Goal: Complete application form

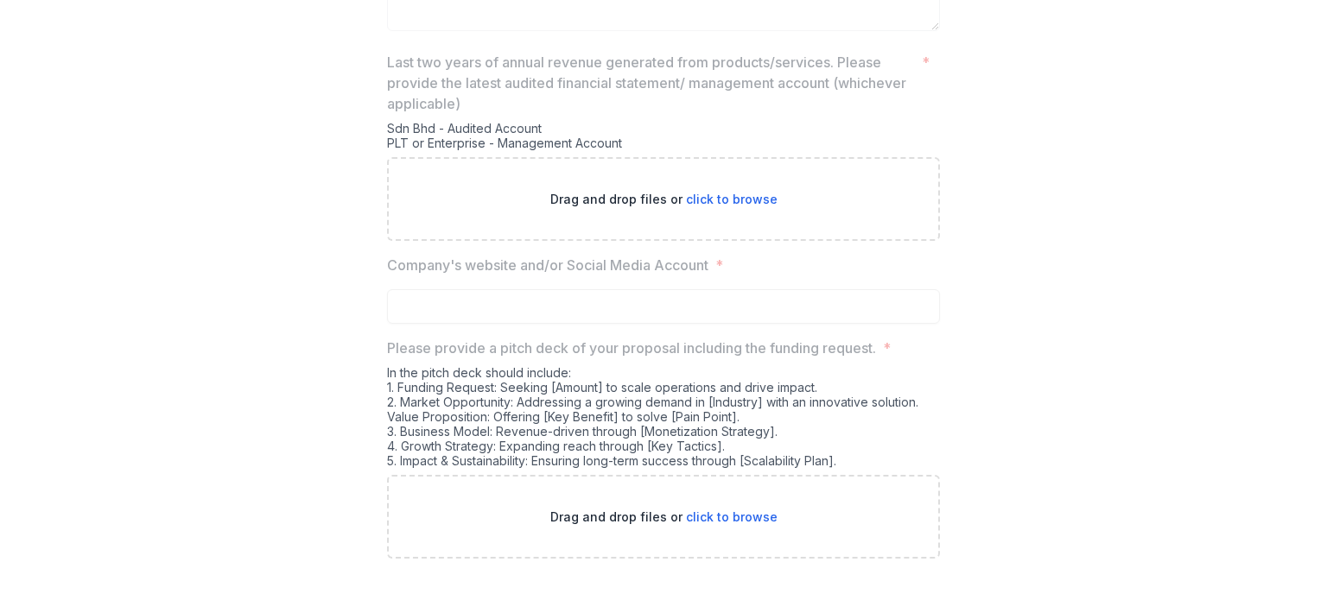
scroll to position [3210, 0]
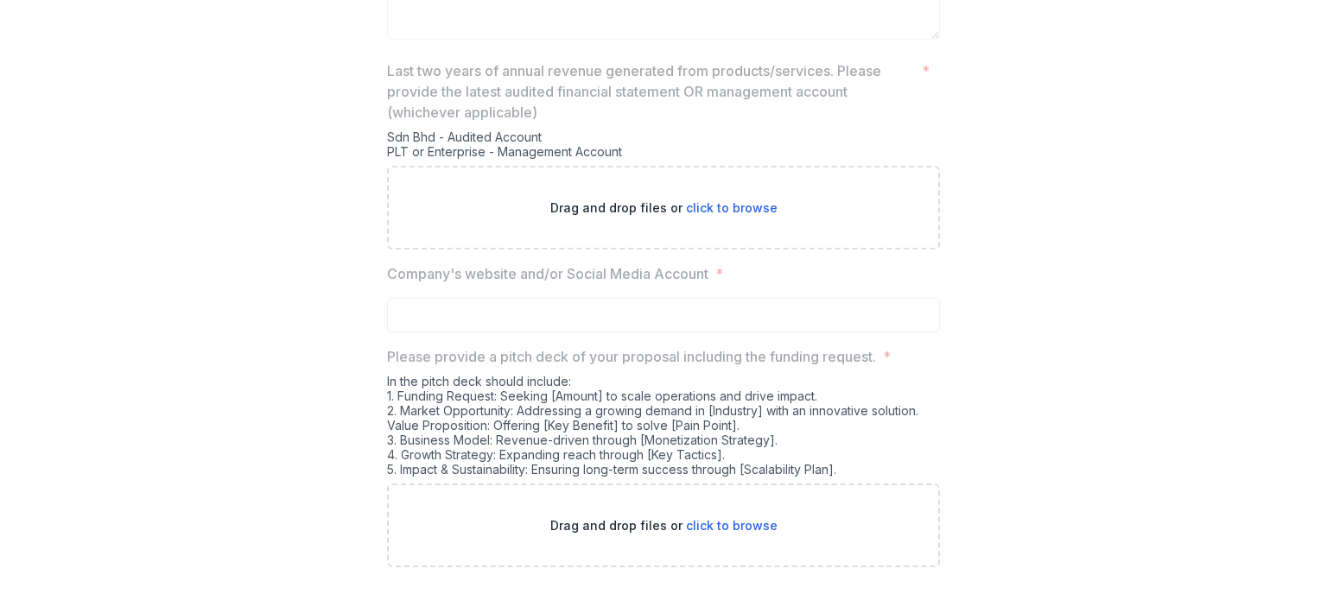
scroll to position [3210, 0]
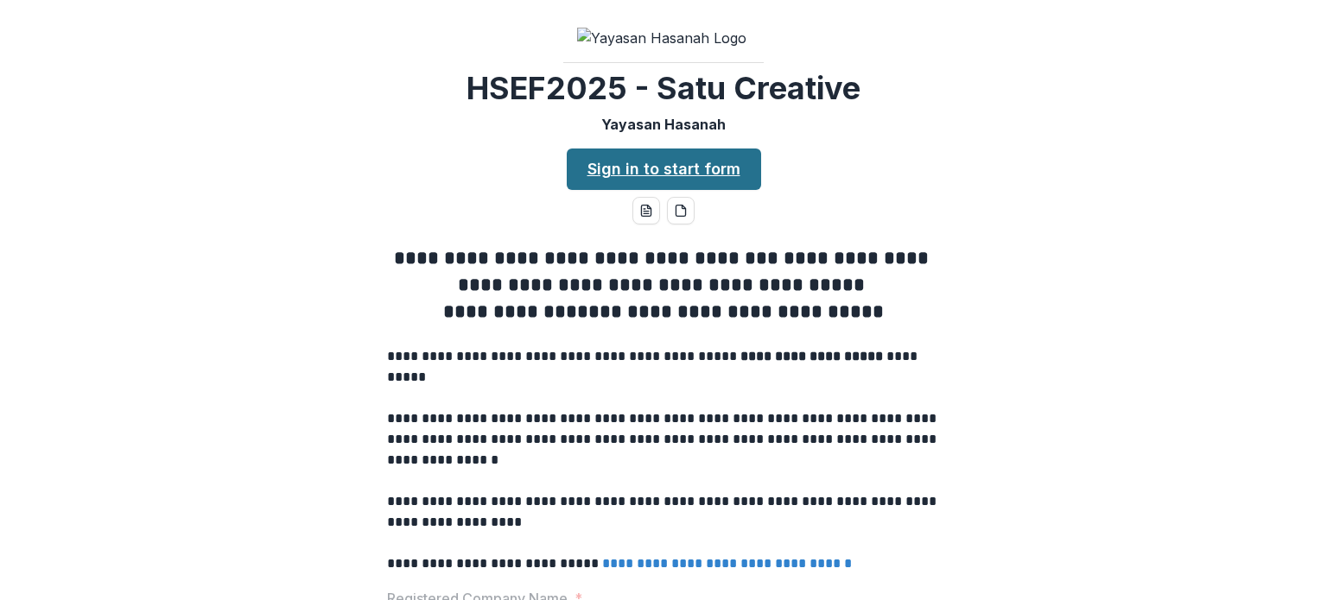
click at [677, 190] on link "Sign in to start form" at bounding box center [664, 169] width 194 height 41
